Goal: Task Accomplishment & Management: Use online tool/utility

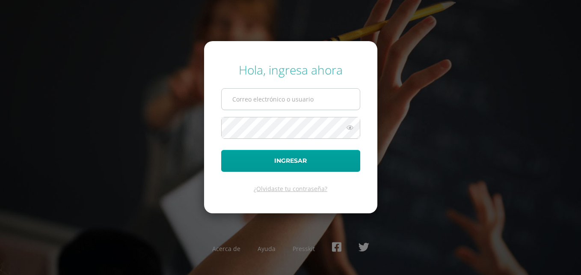
click at [276, 98] on input "text" at bounding box center [291, 99] width 138 height 21
type input "[PERSON_NAME][EMAIL_ADDRESS][PERSON_NAME][PERSON_NAME][DOMAIN_NAME]"
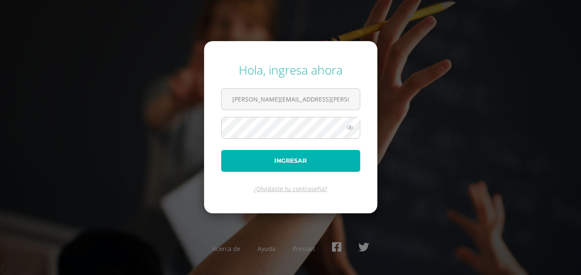
click at [288, 162] on button "Ingresar" at bounding box center [290, 161] width 139 height 22
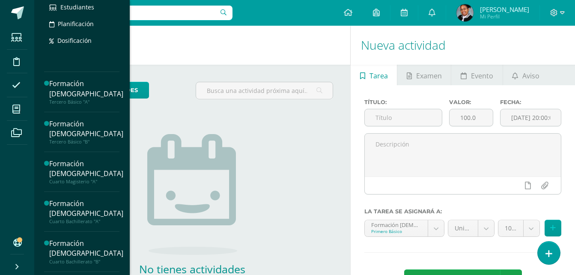
scroll to position [214, 0]
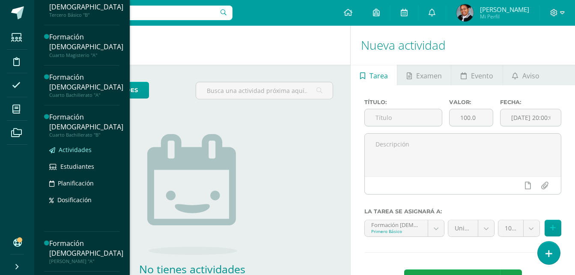
click at [89, 151] on span "Actividades" at bounding box center [75, 150] width 33 height 8
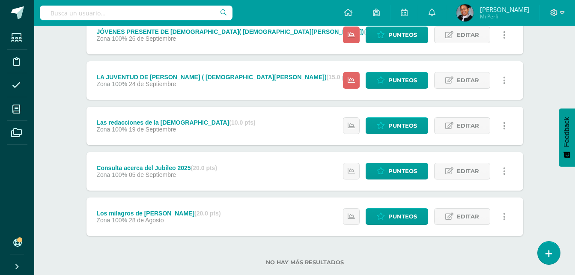
scroll to position [190, 0]
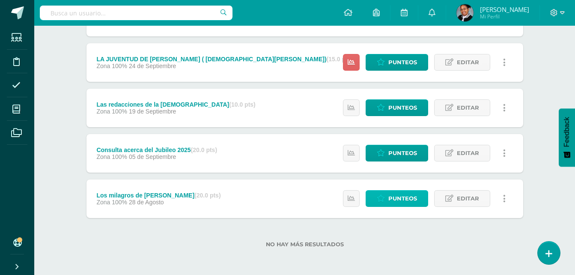
click at [401, 198] on span "Punteos" at bounding box center [402, 198] width 29 height 16
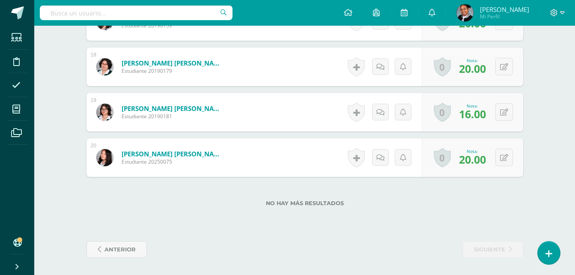
scroll to position [986, 0]
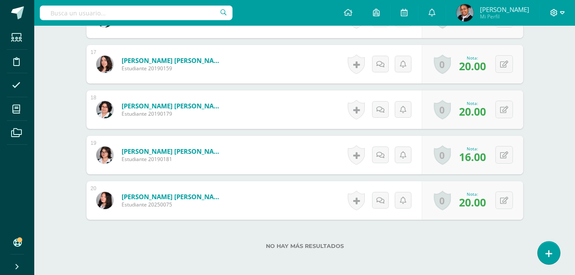
click at [562, 12] on icon at bounding box center [562, 13] width 5 height 8
click at [537, 57] on span "Cerrar sesión" at bounding box center [535, 58] width 39 height 8
